Goal: Use online tool/utility: Utilize a website feature to perform a specific function

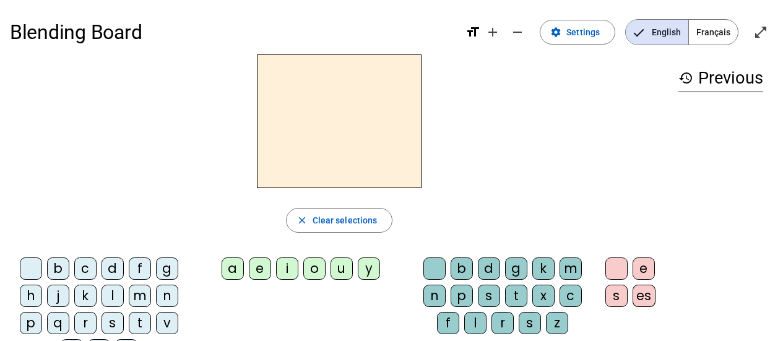
click at [117, 266] on div "d" at bounding box center [113, 269] width 22 height 22
click at [339, 271] on div "u" at bounding box center [342, 269] width 22 height 22
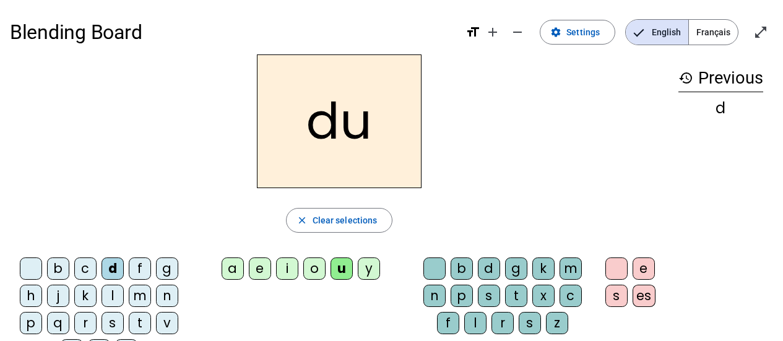
click at [141, 319] on div "t" at bounding box center [140, 323] width 22 height 22
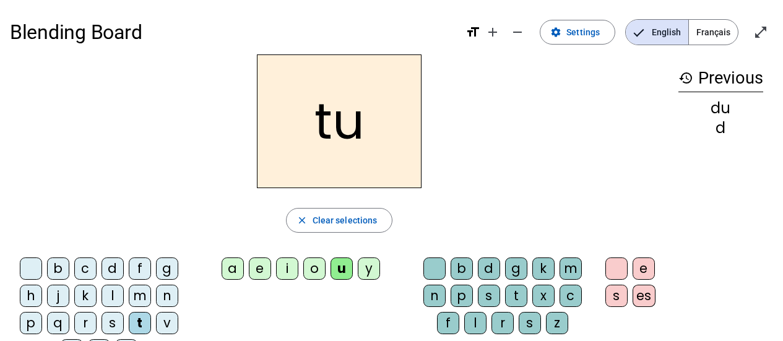
click at [228, 271] on div "a" at bounding box center [233, 269] width 22 height 22
click at [258, 266] on div "e" at bounding box center [260, 269] width 22 height 22
click at [53, 291] on div "j" at bounding box center [58, 296] width 22 height 22
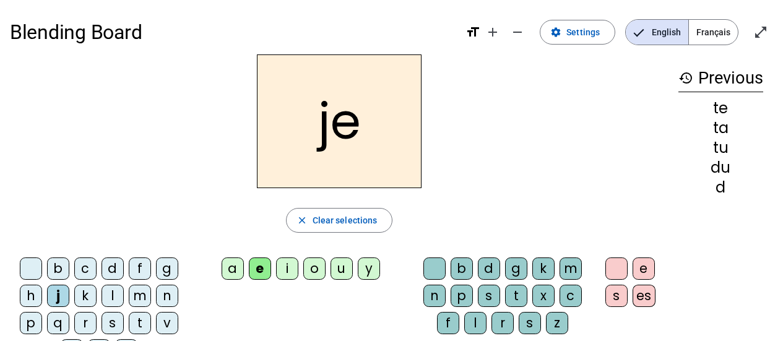
click at [139, 292] on div "m" at bounding box center [140, 296] width 22 height 22
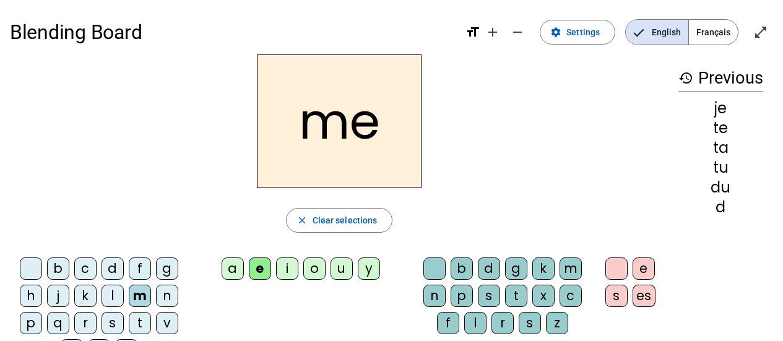
click at [236, 268] on div "a" at bounding box center [233, 269] width 22 height 22
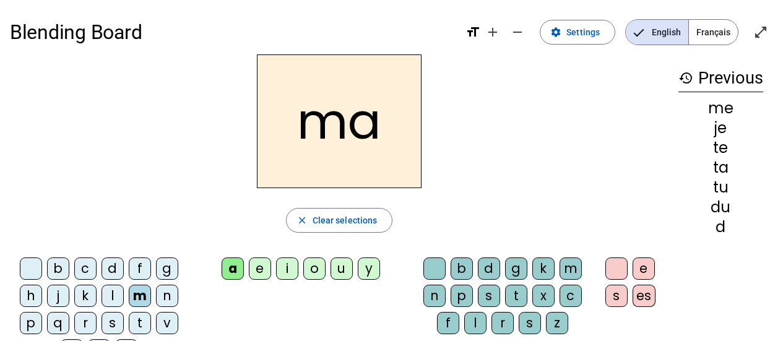
scroll to position [62, 0]
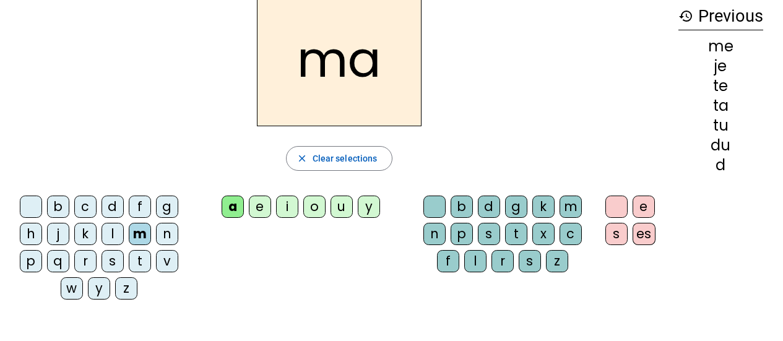
click at [477, 263] on div "l" at bounding box center [475, 261] width 22 height 22
